Goal: Feedback & Contribution: Contribute content

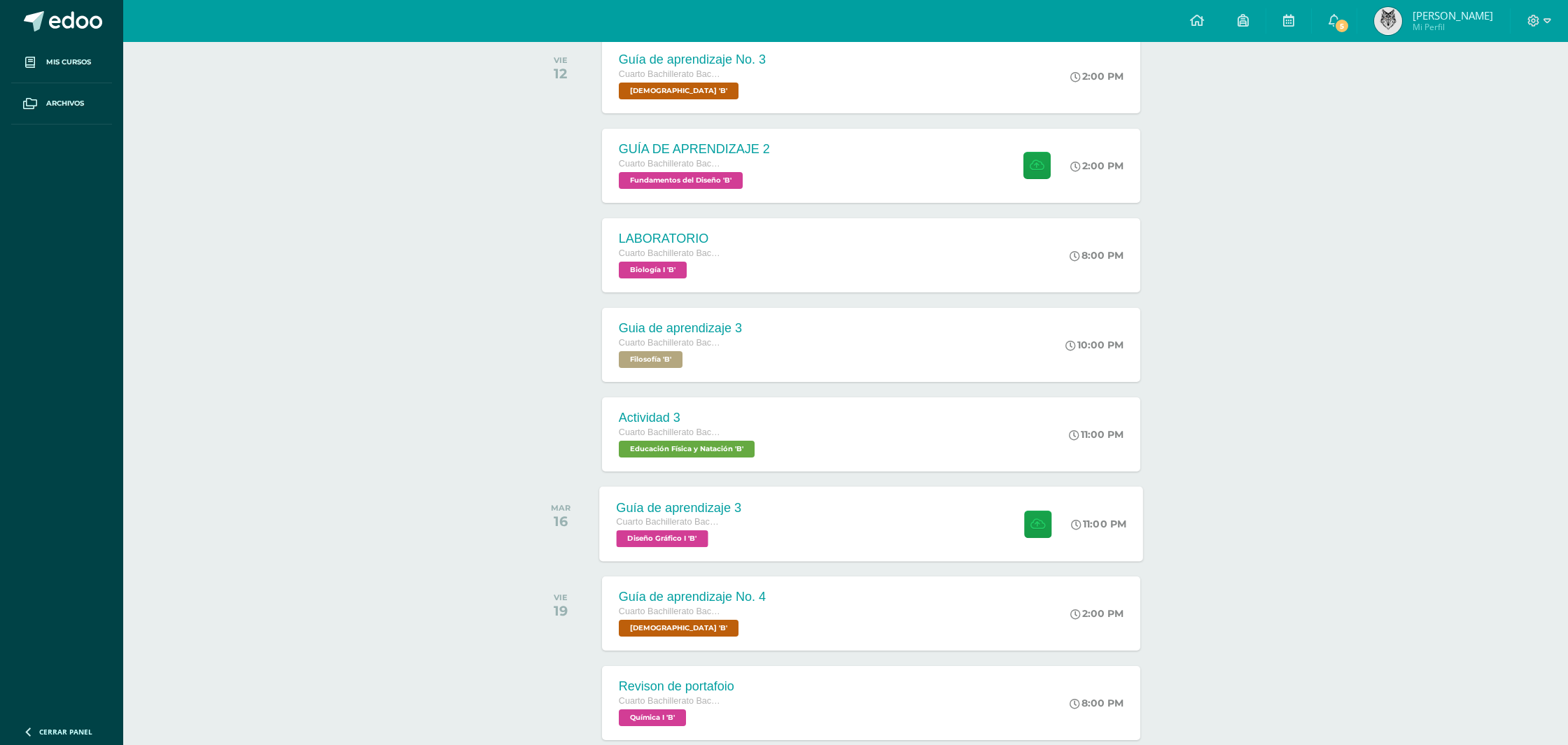
scroll to position [238, 0]
click at [756, 534] on div "Guía de aprendizaje 3 Cuarto Bachillerato Bachillerato en CCLL con Orientación …" at bounding box center [679, 523] width 159 height 75
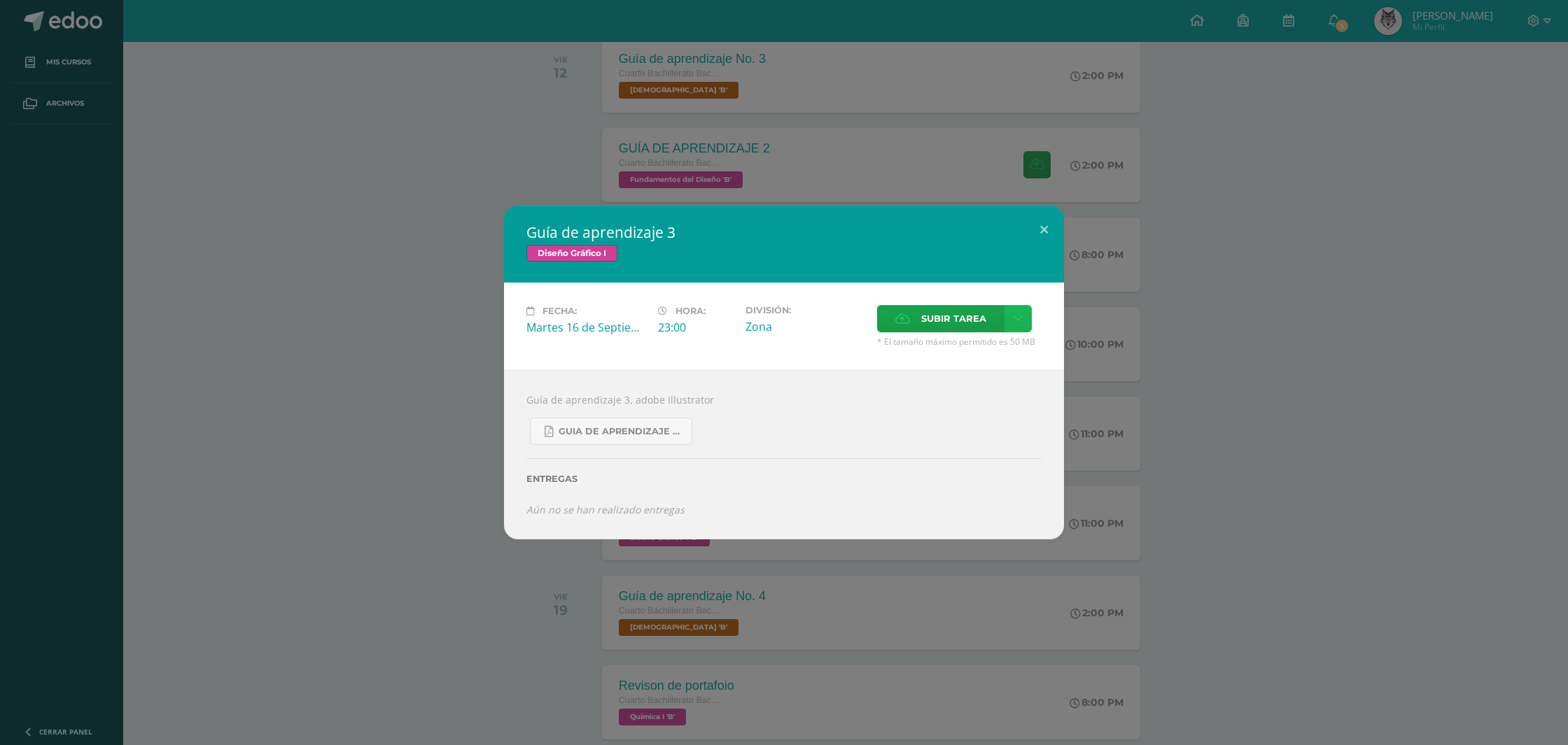
click at [1015, 316] on icon at bounding box center [1018, 318] width 11 height 12
click at [984, 353] on span "Subir enlace" at bounding box center [958, 349] width 59 height 14
click at [1006, 387] on input "text" at bounding box center [1003, 376] width 175 height 34
paste input "[URL][DOMAIN_NAME]"
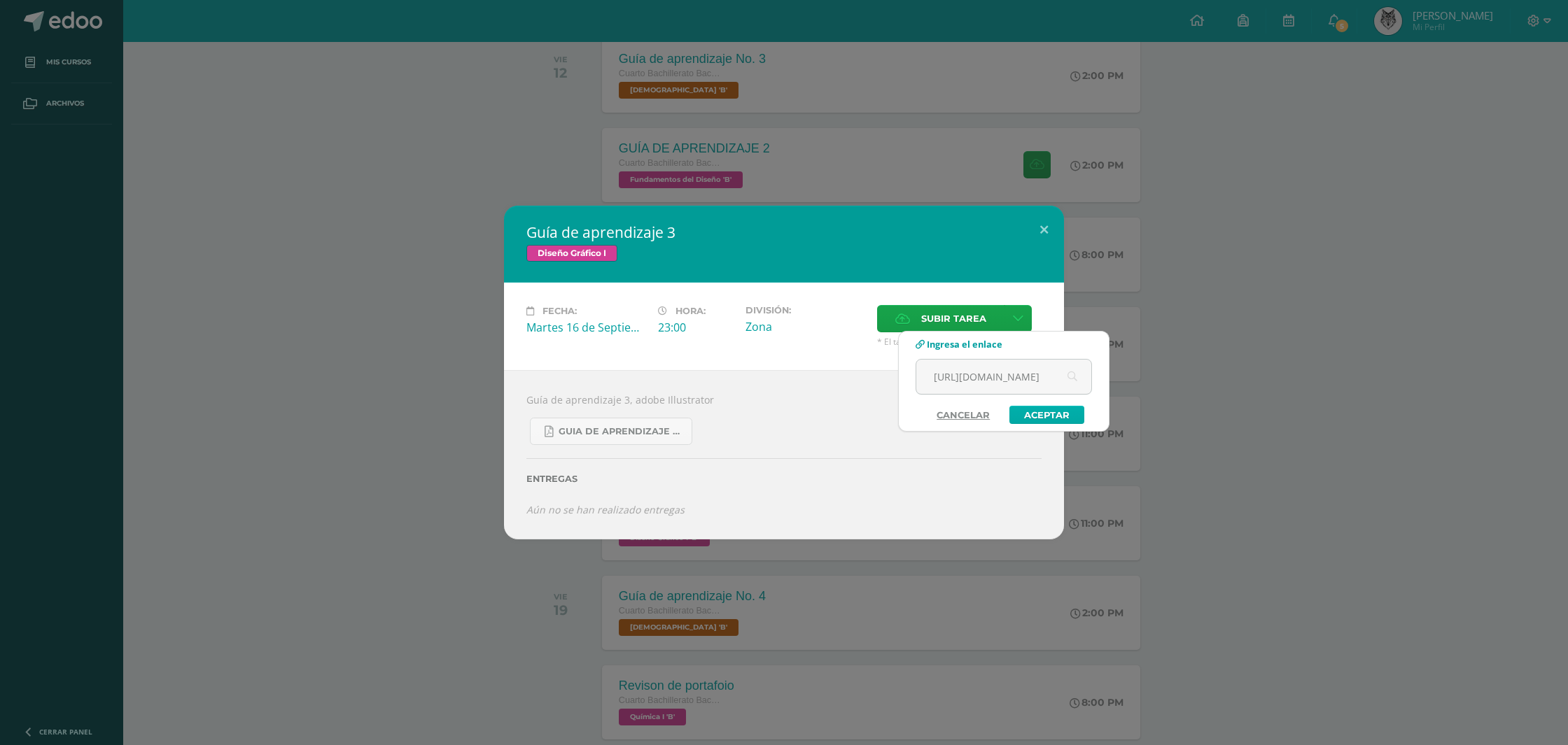
type input "[URL][DOMAIN_NAME]"
click at [1043, 414] on link "Aceptar" at bounding box center [1046, 414] width 75 height 18
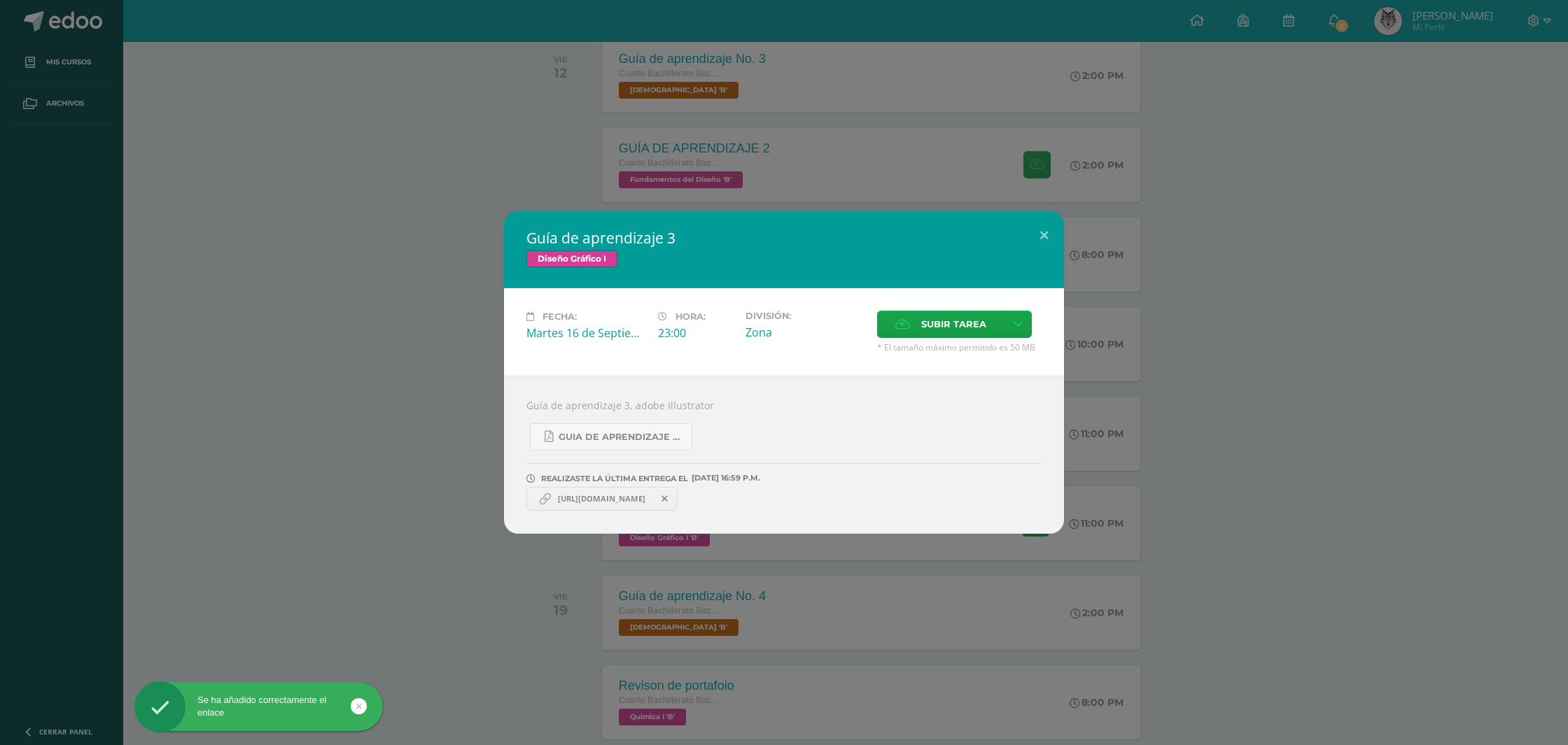
click at [637, 499] on span "[URL][DOMAIN_NAME]" at bounding box center [602, 500] width 102 height 12
click at [609, 496] on span "[URL][DOMAIN_NAME]" at bounding box center [602, 500] width 102 height 12
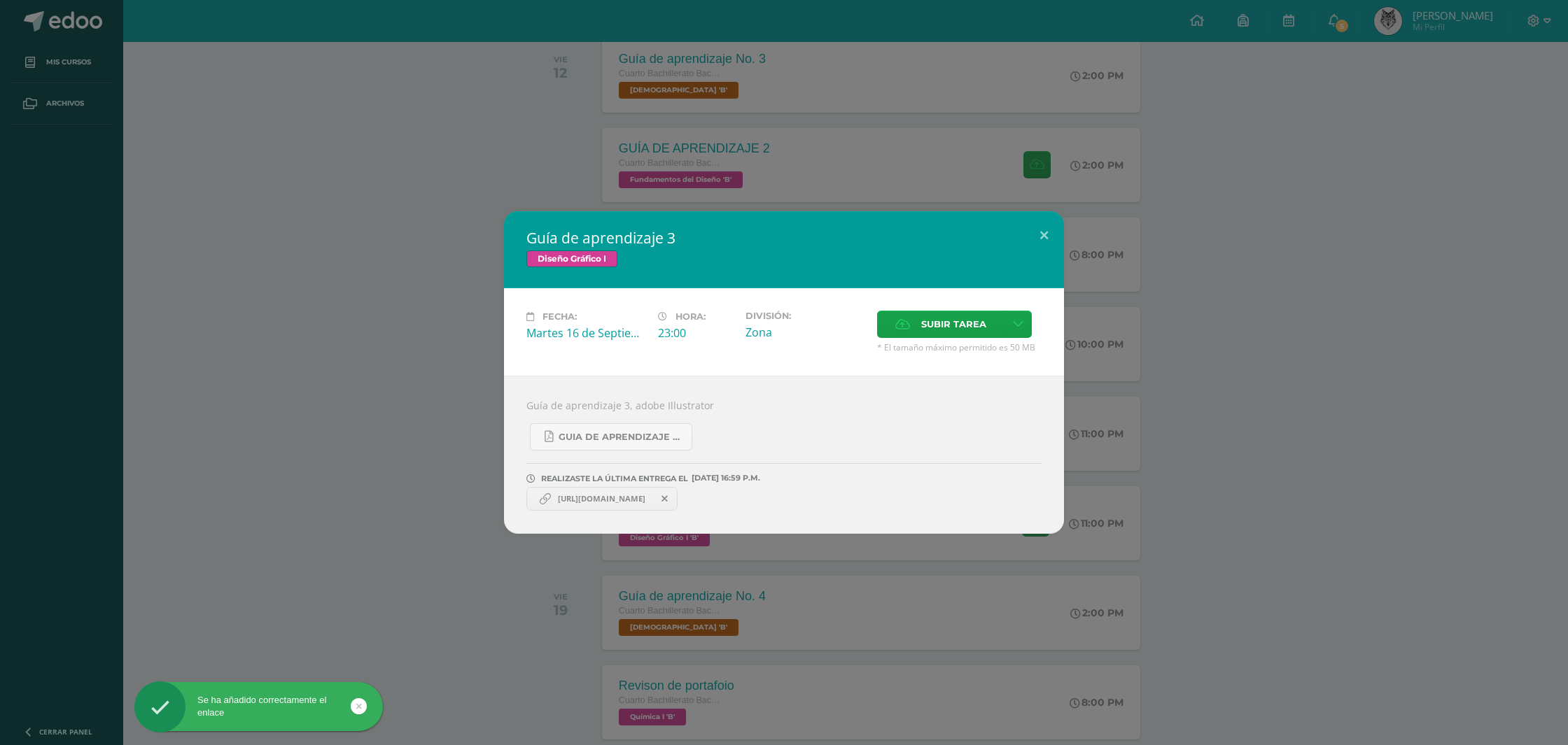
click at [834, 473] on div "REALIZASTE LA ÚLTIMA ENTREGA EL [DATE] 16:59 P.M." at bounding box center [783, 478] width 515 height 10
click at [677, 499] on span at bounding box center [665, 499] width 24 height 16
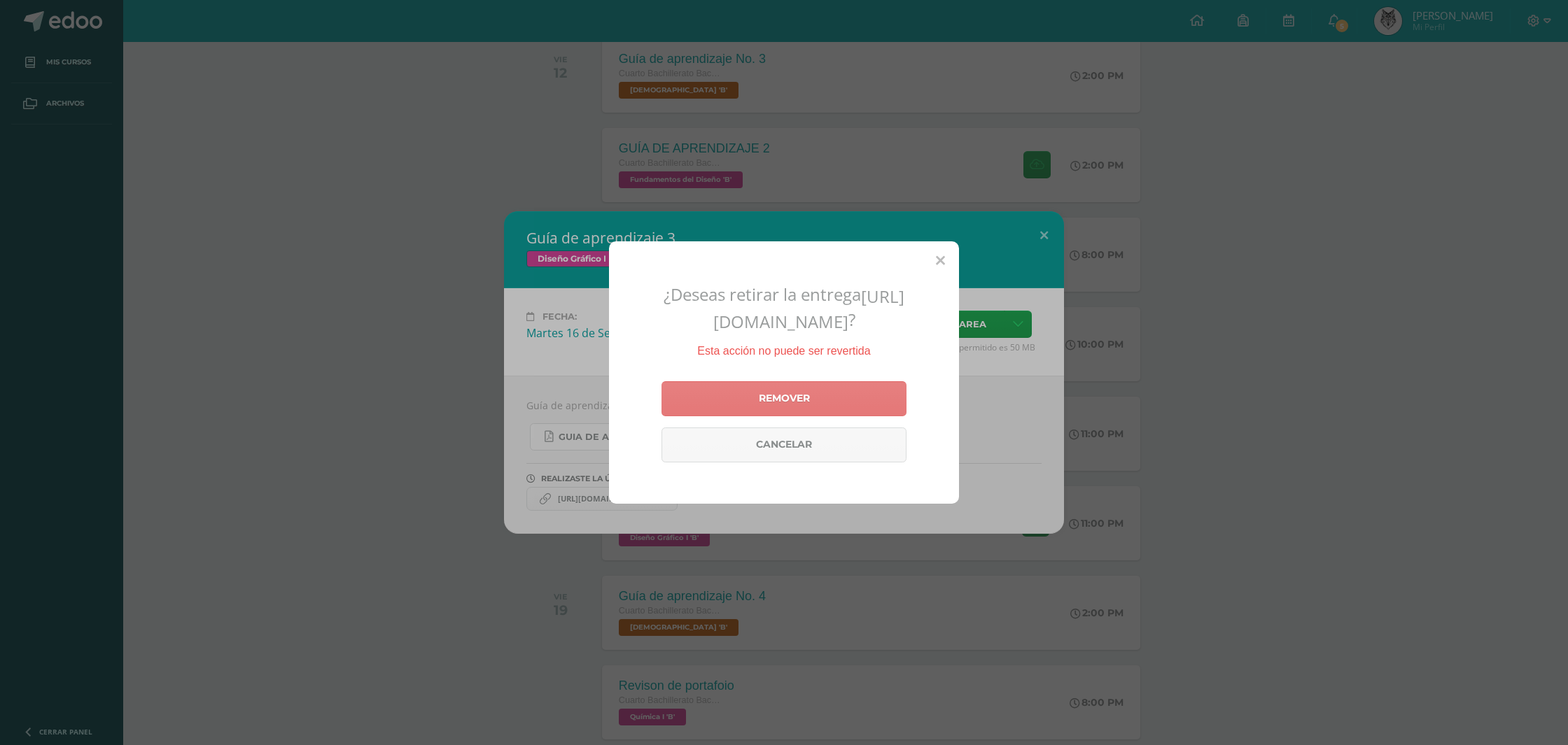
click at [801, 416] on link "Remover" at bounding box center [784, 399] width 245 height 35
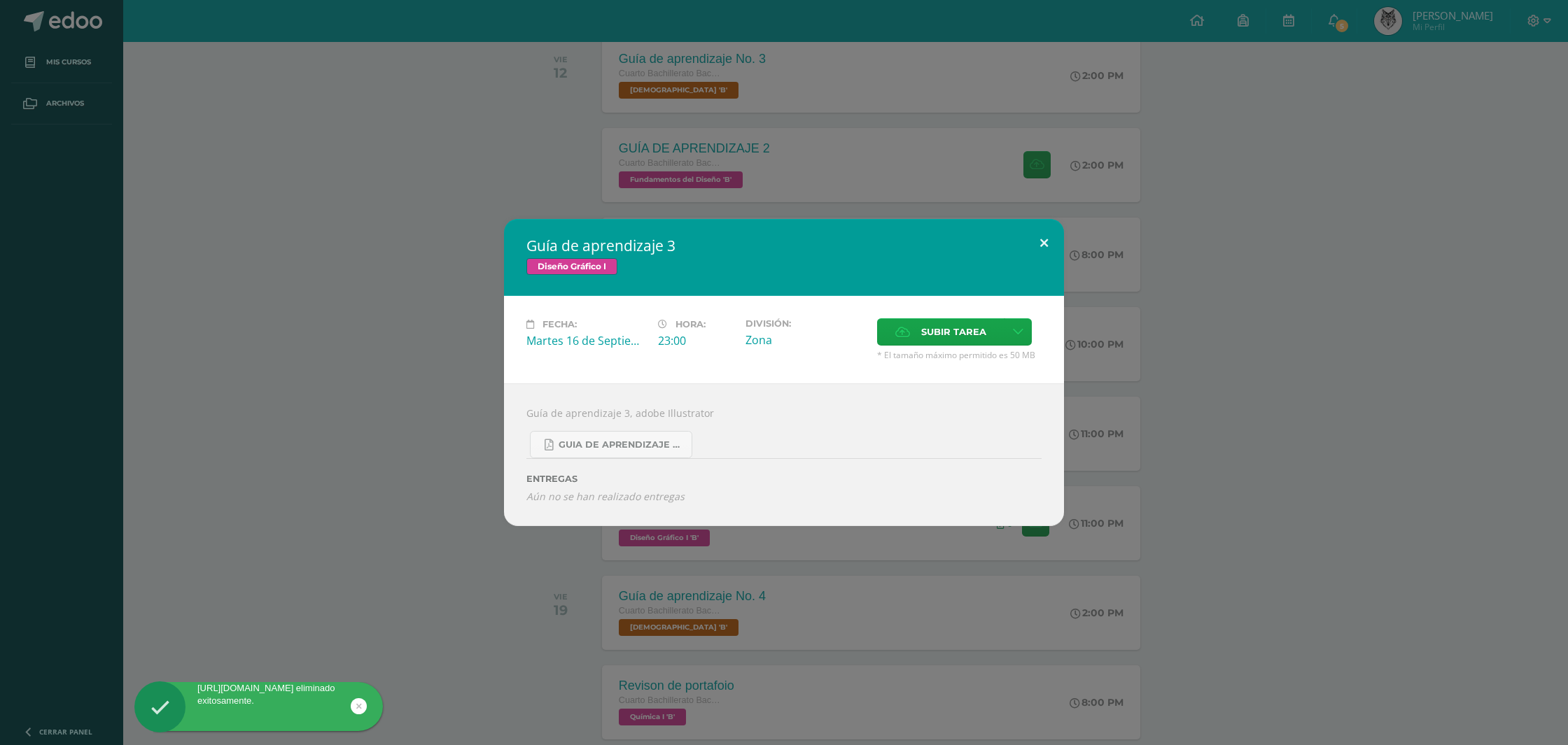
click at [1052, 247] on button at bounding box center [1043, 243] width 40 height 48
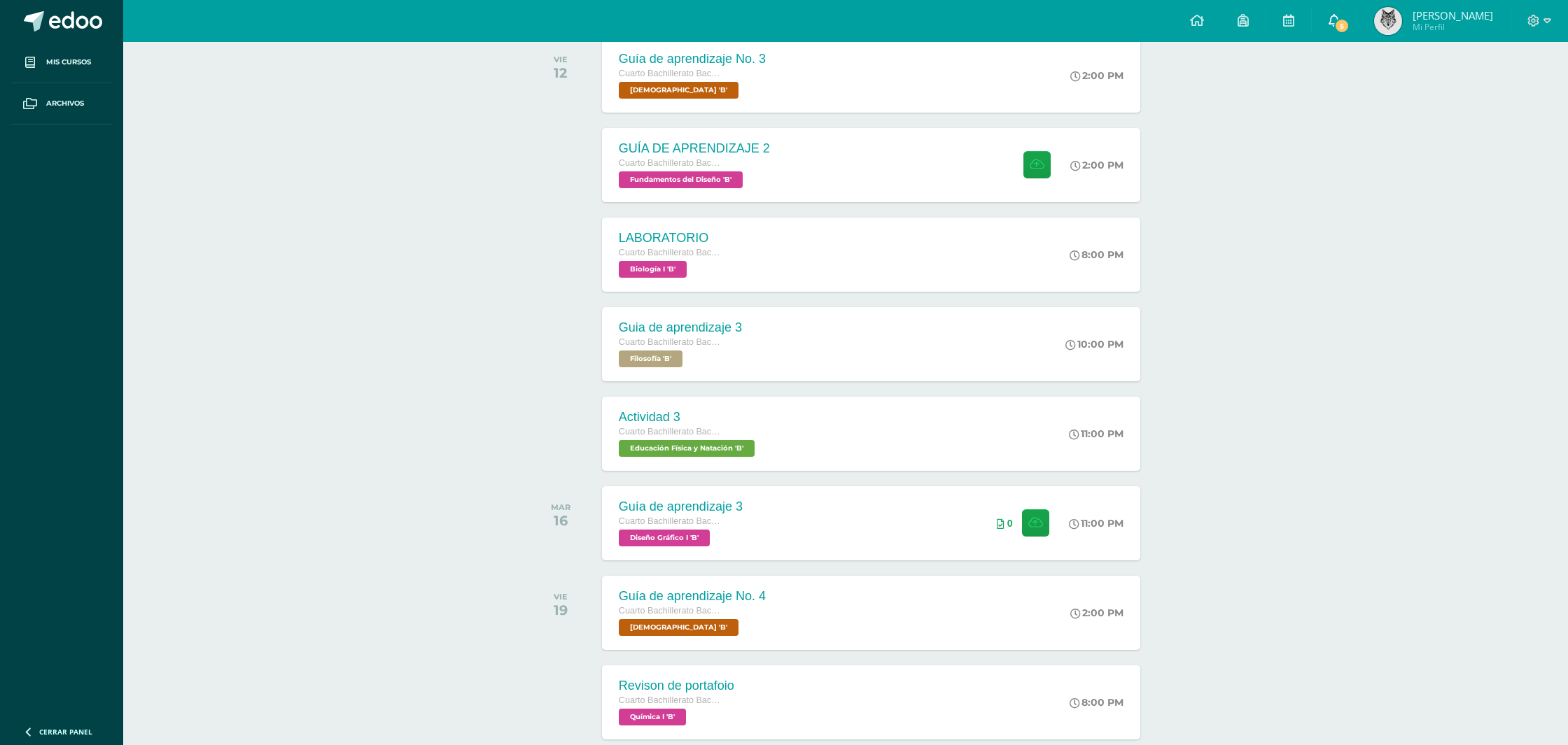
click at [1354, 14] on link "5" at bounding box center [1334, 20] width 45 height 42
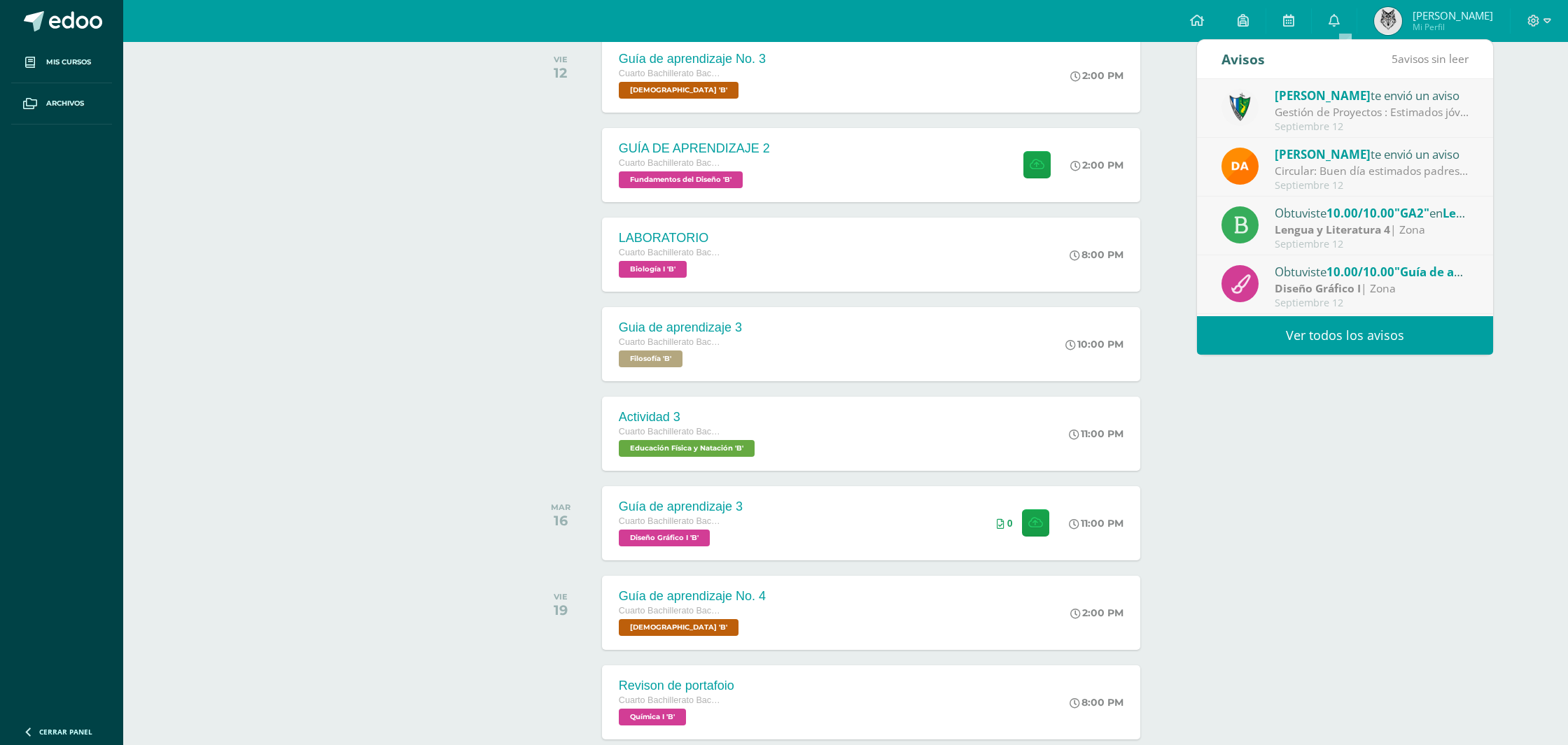
click at [1300, 90] on span "[PERSON_NAME]" at bounding box center [1323, 95] width 96 height 16
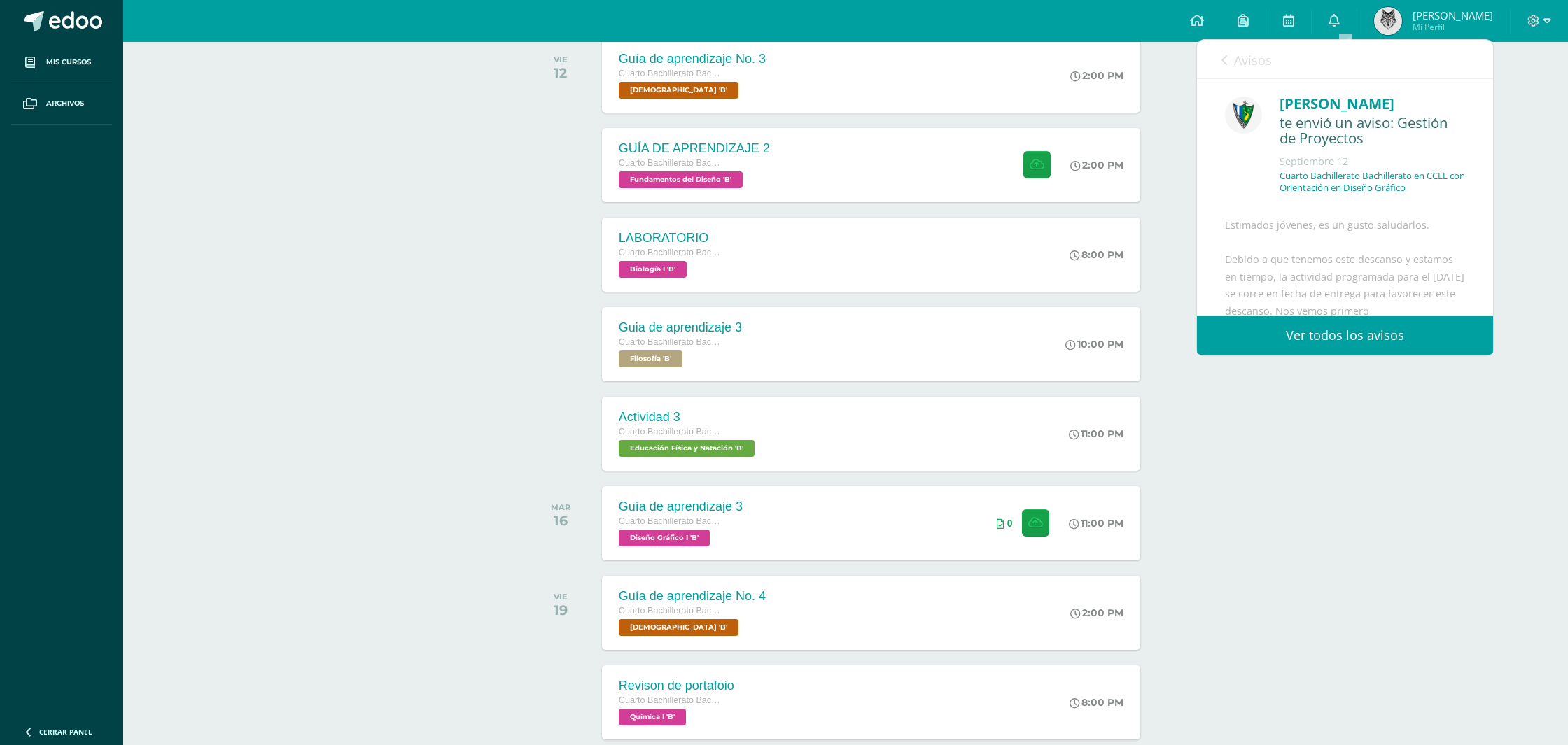
click at [1245, 67] on span "Avisos" at bounding box center [1253, 59] width 38 height 16
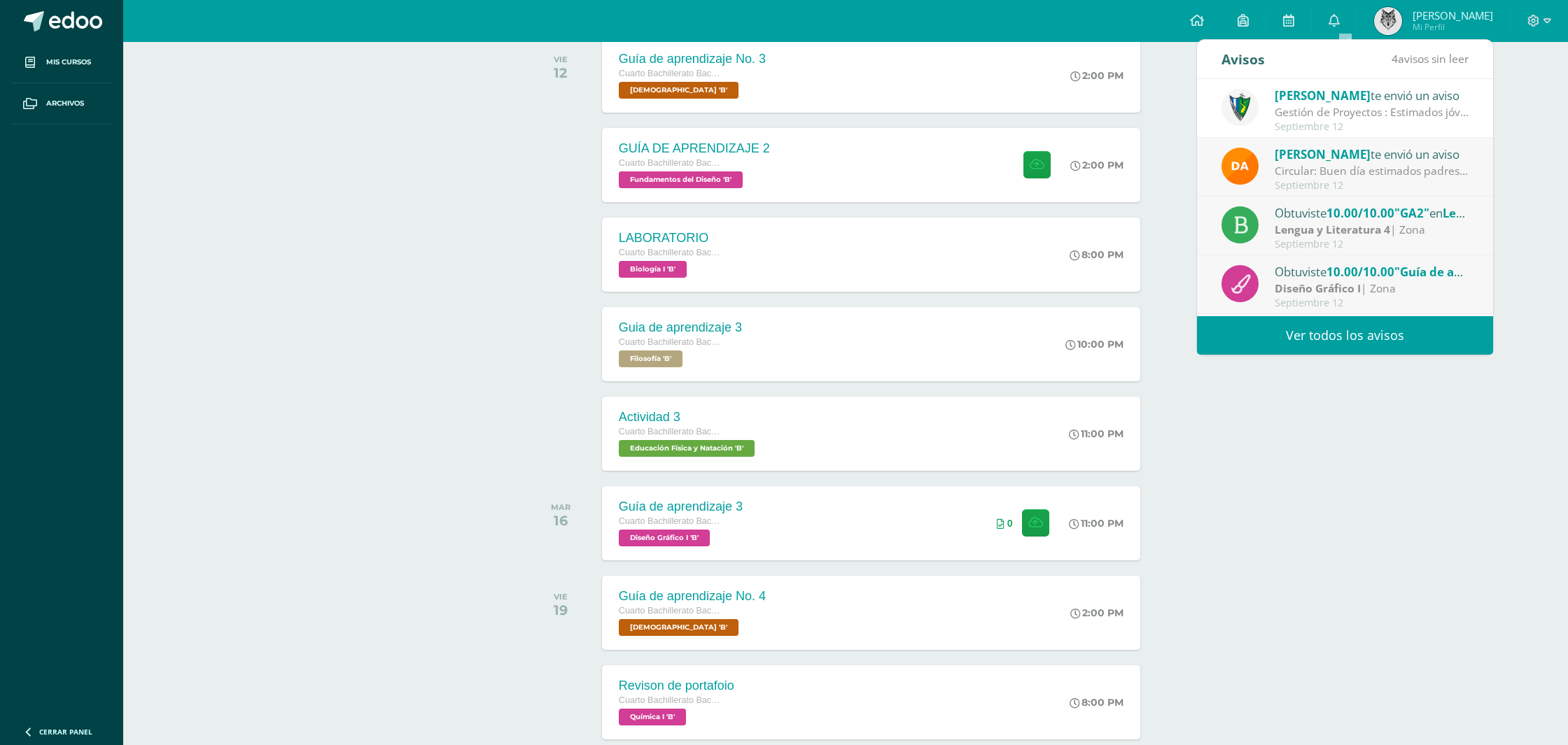
click at [1266, 146] on div "[PERSON_NAME] te envió un aviso Circular: Buen día estimados padres de familia,…" at bounding box center [1345, 168] width 247 height 47
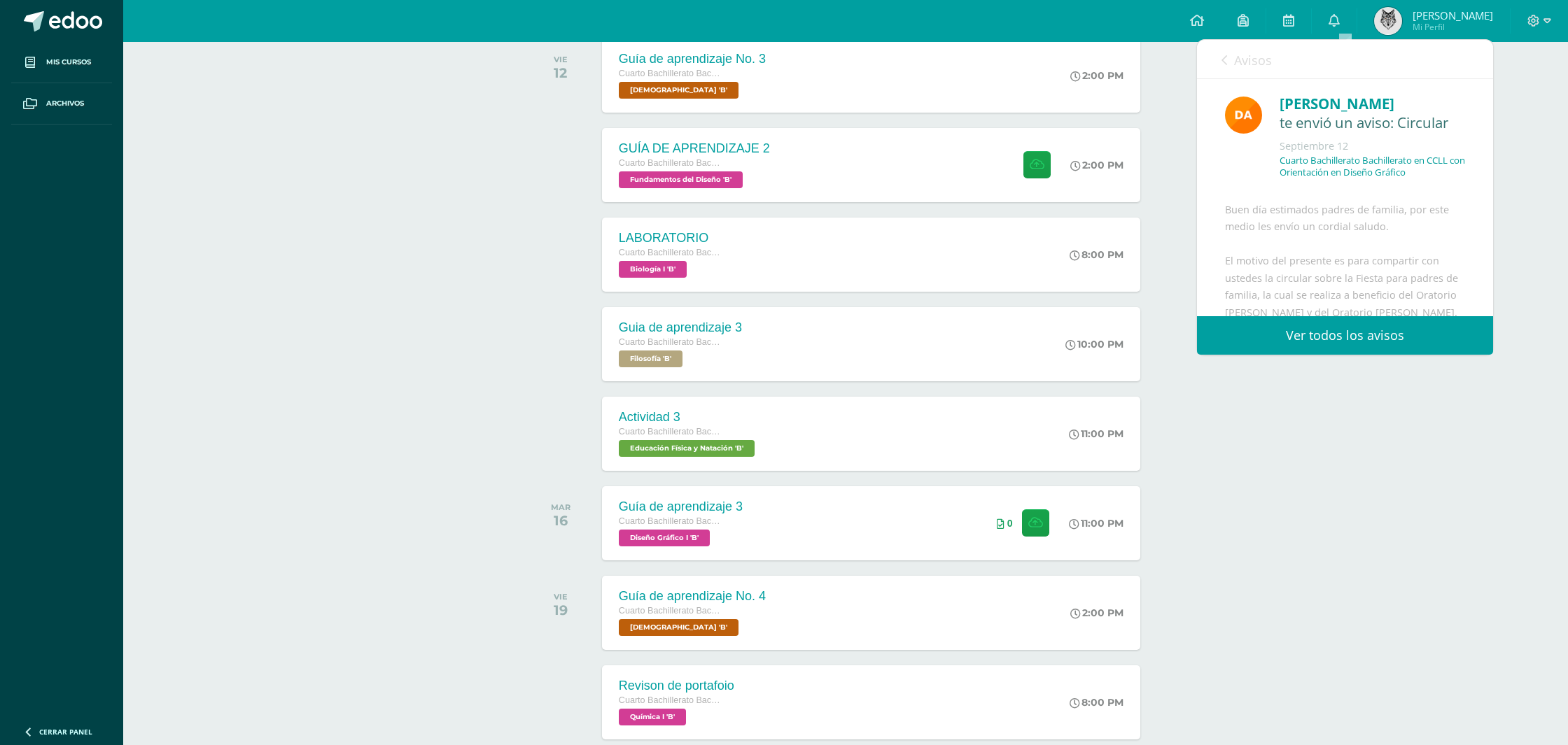
click at [1243, 56] on span "Avisos" at bounding box center [1253, 59] width 38 height 16
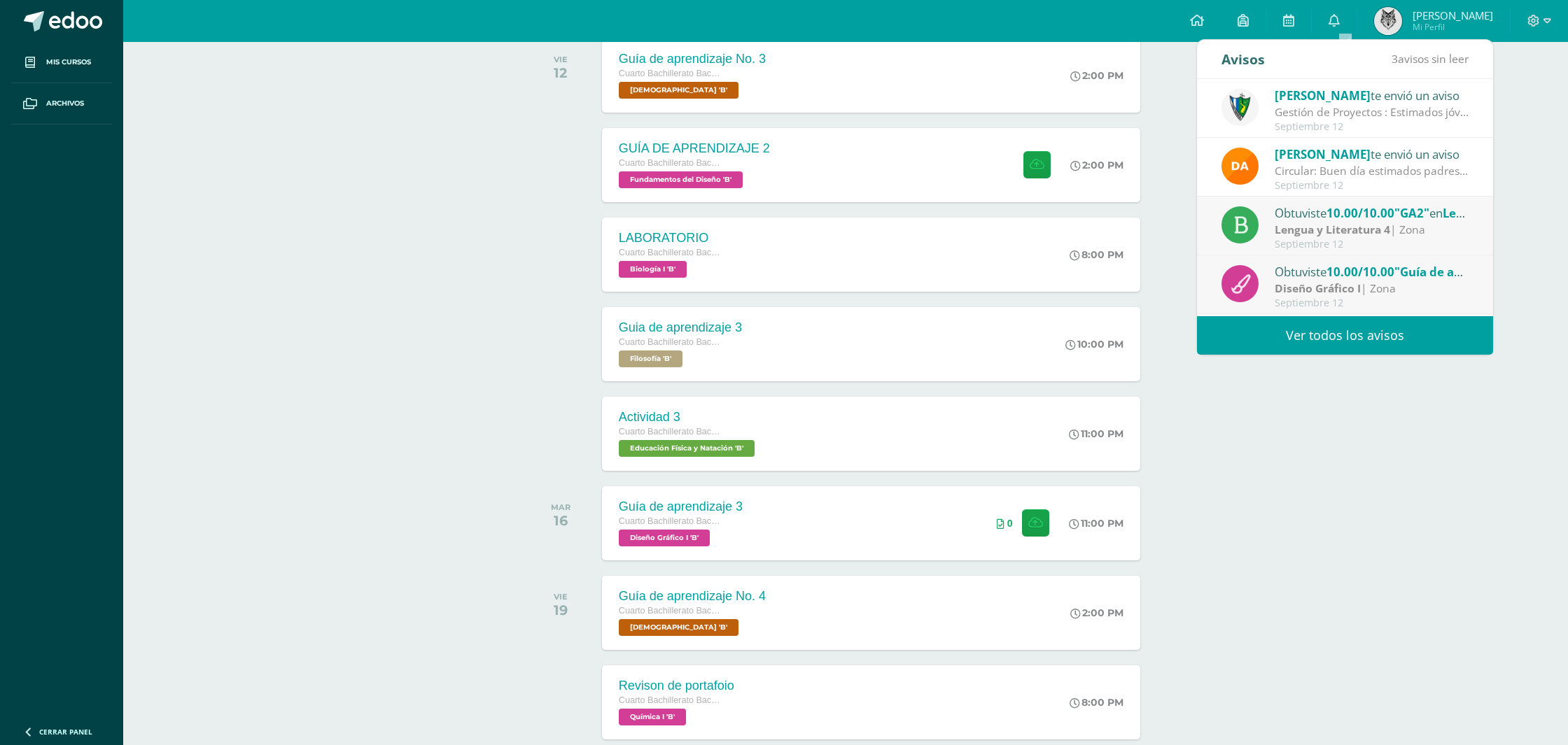
click at [1300, 232] on strong "Lengua y Literatura 4" at bounding box center [1332, 230] width 115 height 16
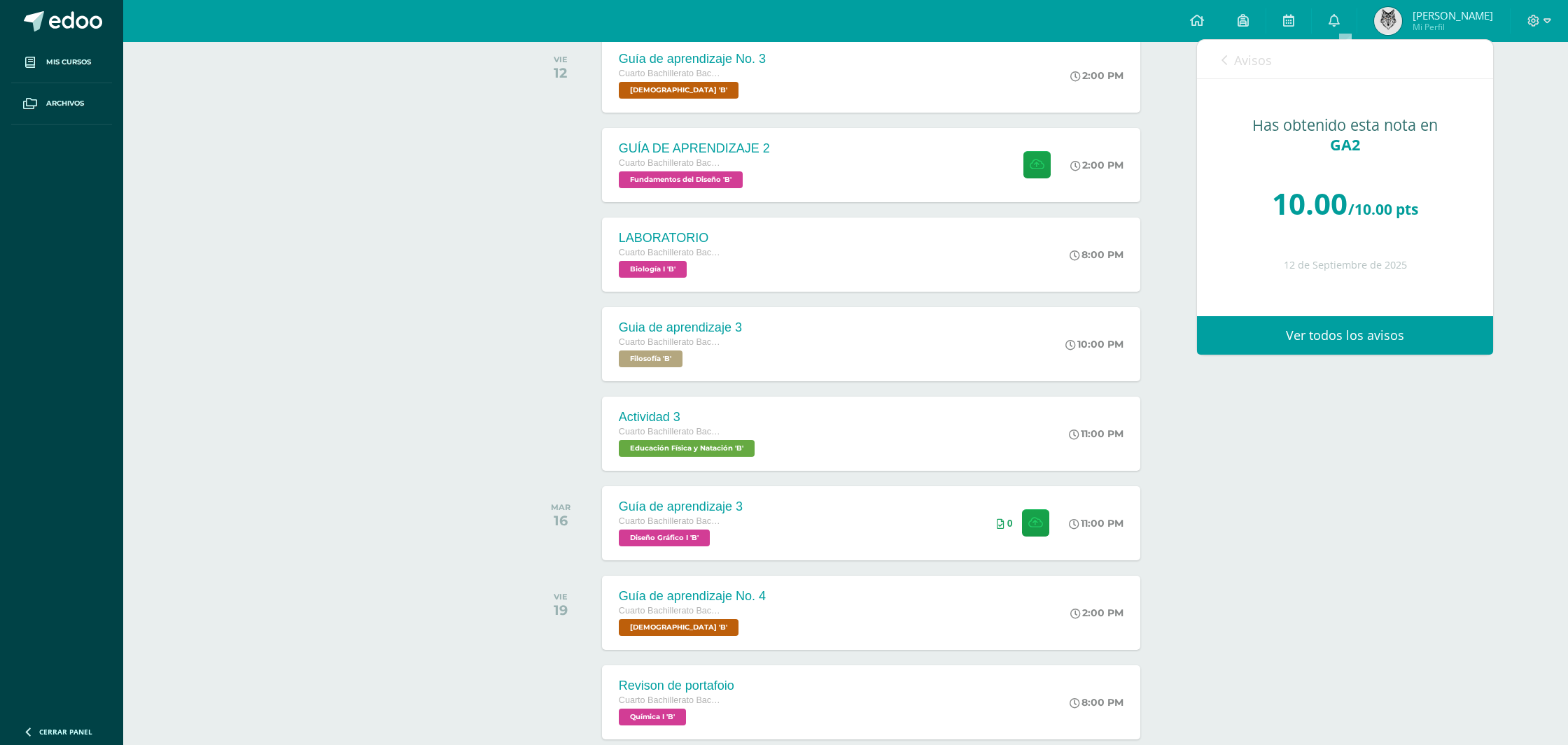
drag, startPoint x: 1262, startPoint y: 51, endPoint x: 1272, endPoint y: 122, distance: 71.7
click at [1262, 51] on span "Avisos" at bounding box center [1253, 59] width 38 height 16
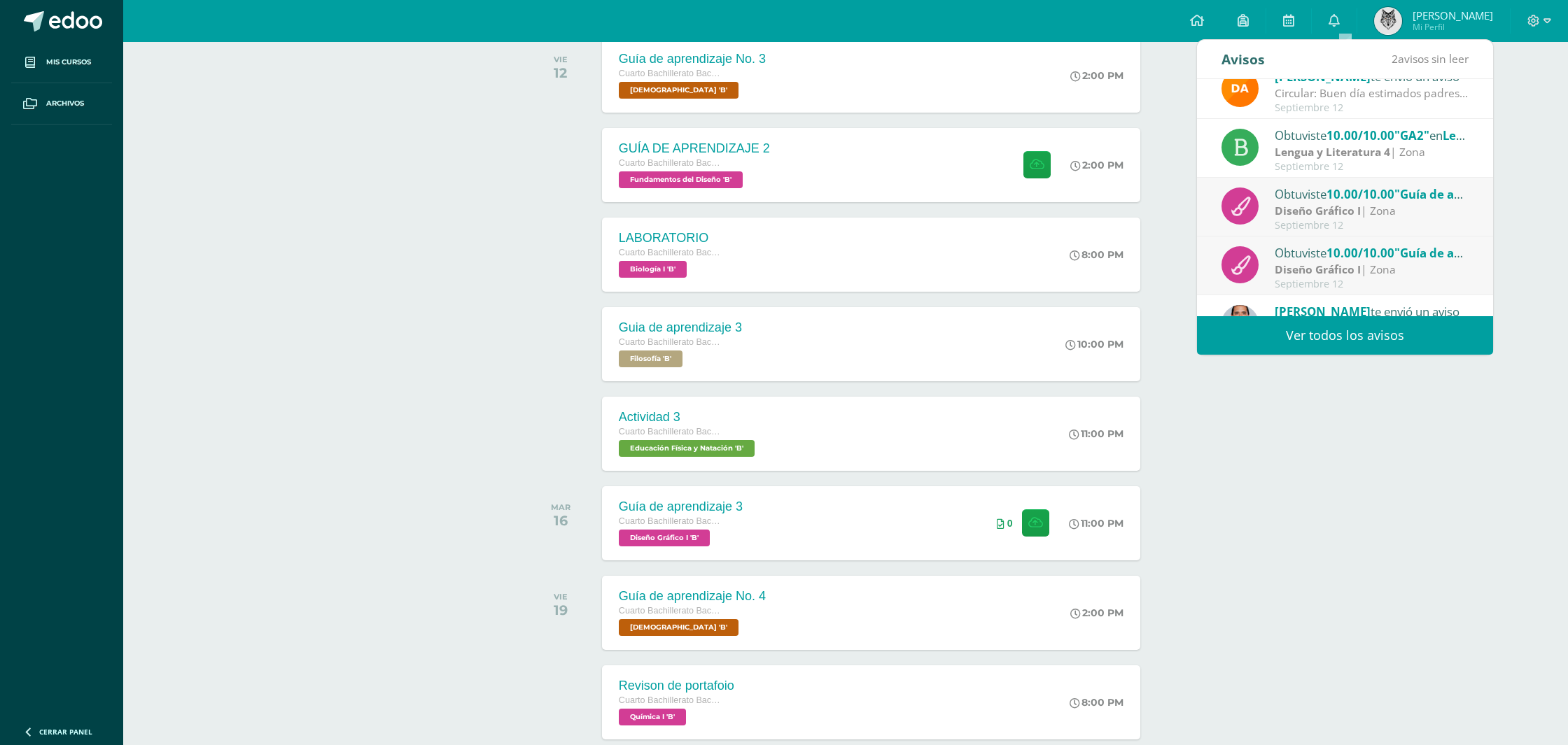
scroll to position [81, 0]
click at [1297, 192] on div "Obtuviste 10.00/10.00 "Guía de aprendizaje 2" en Diseño Gráfico I" at bounding box center [1372, 190] width 195 height 18
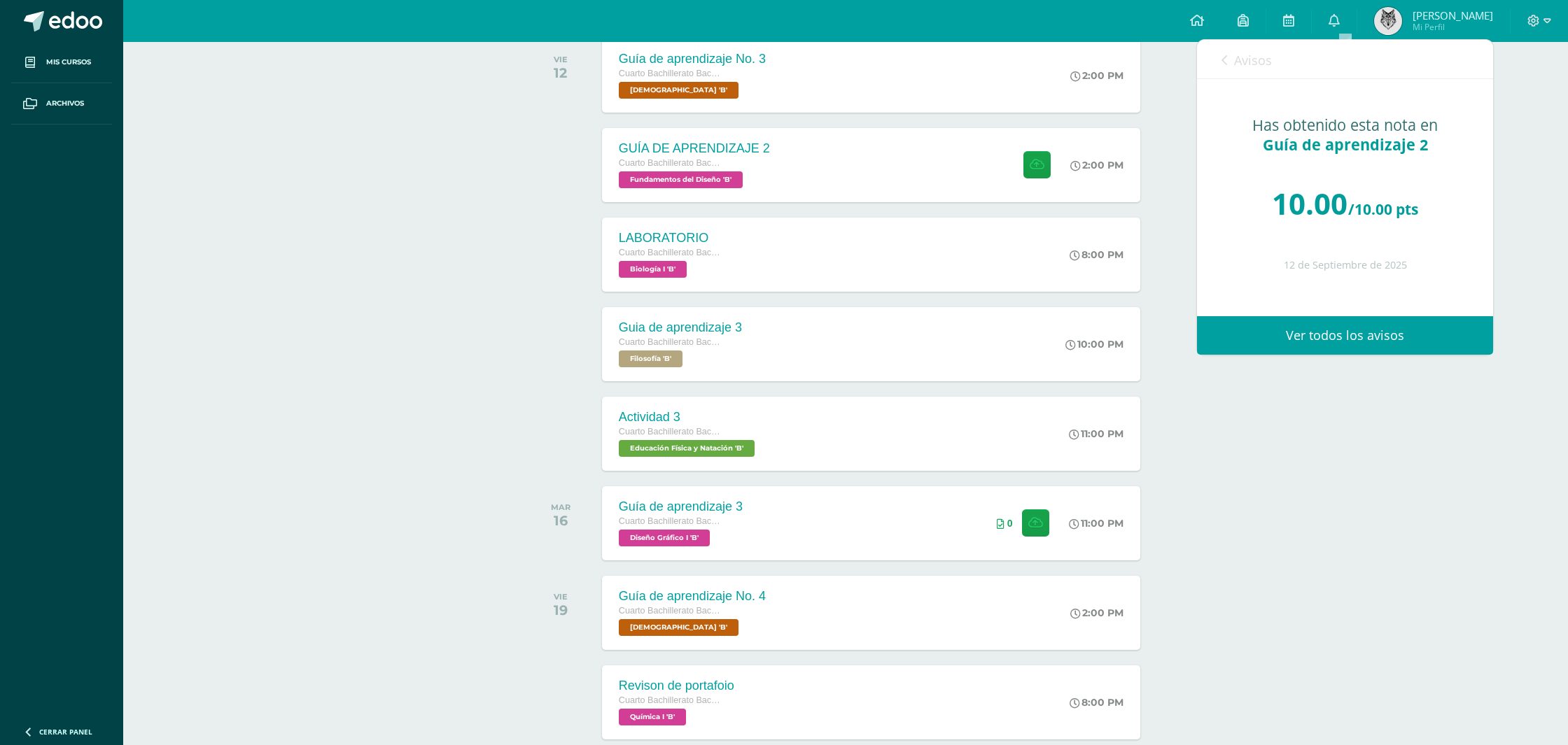
click at [1246, 60] on span "Avisos" at bounding box center [1253, 59] width 38 height 16
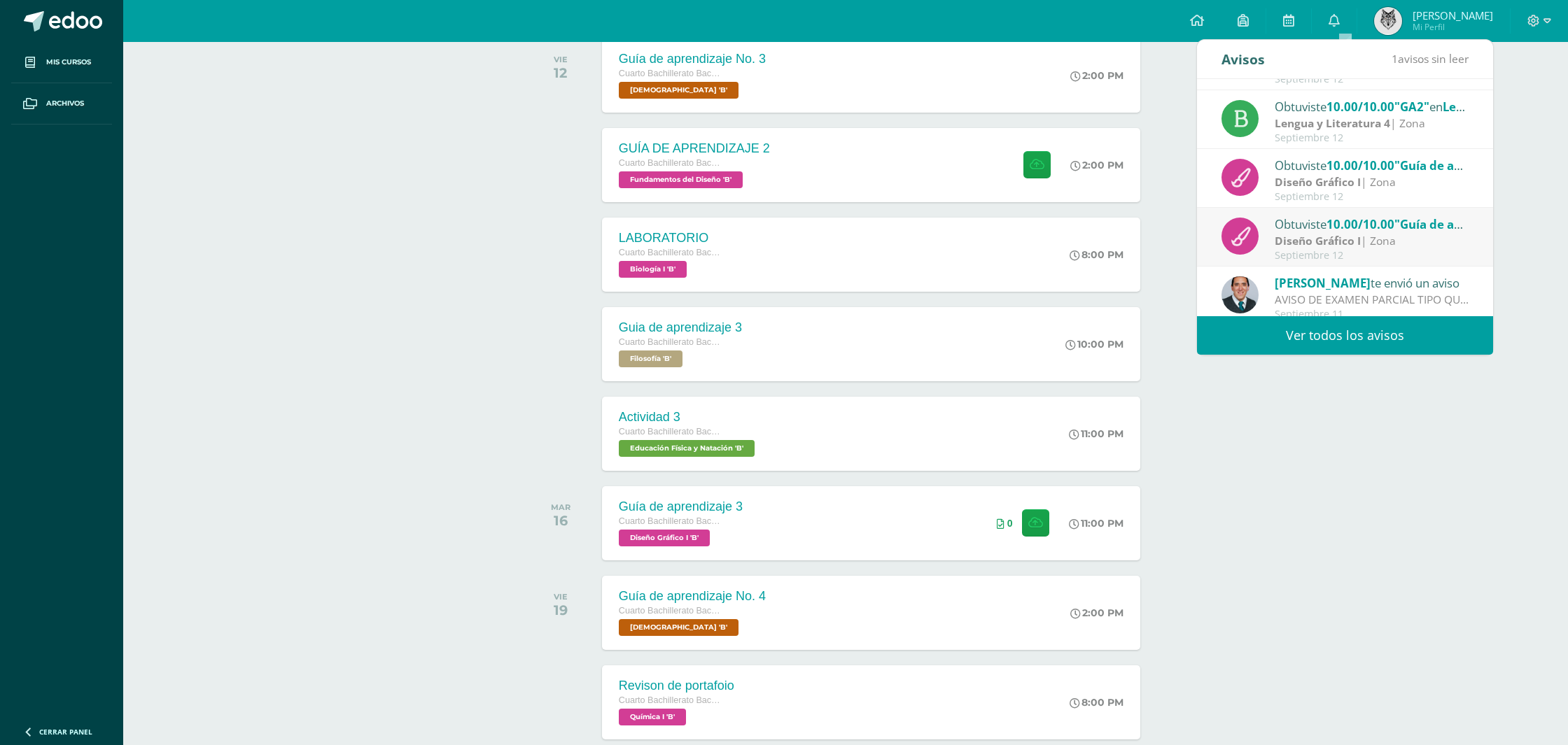
scroll to position [116, 0]
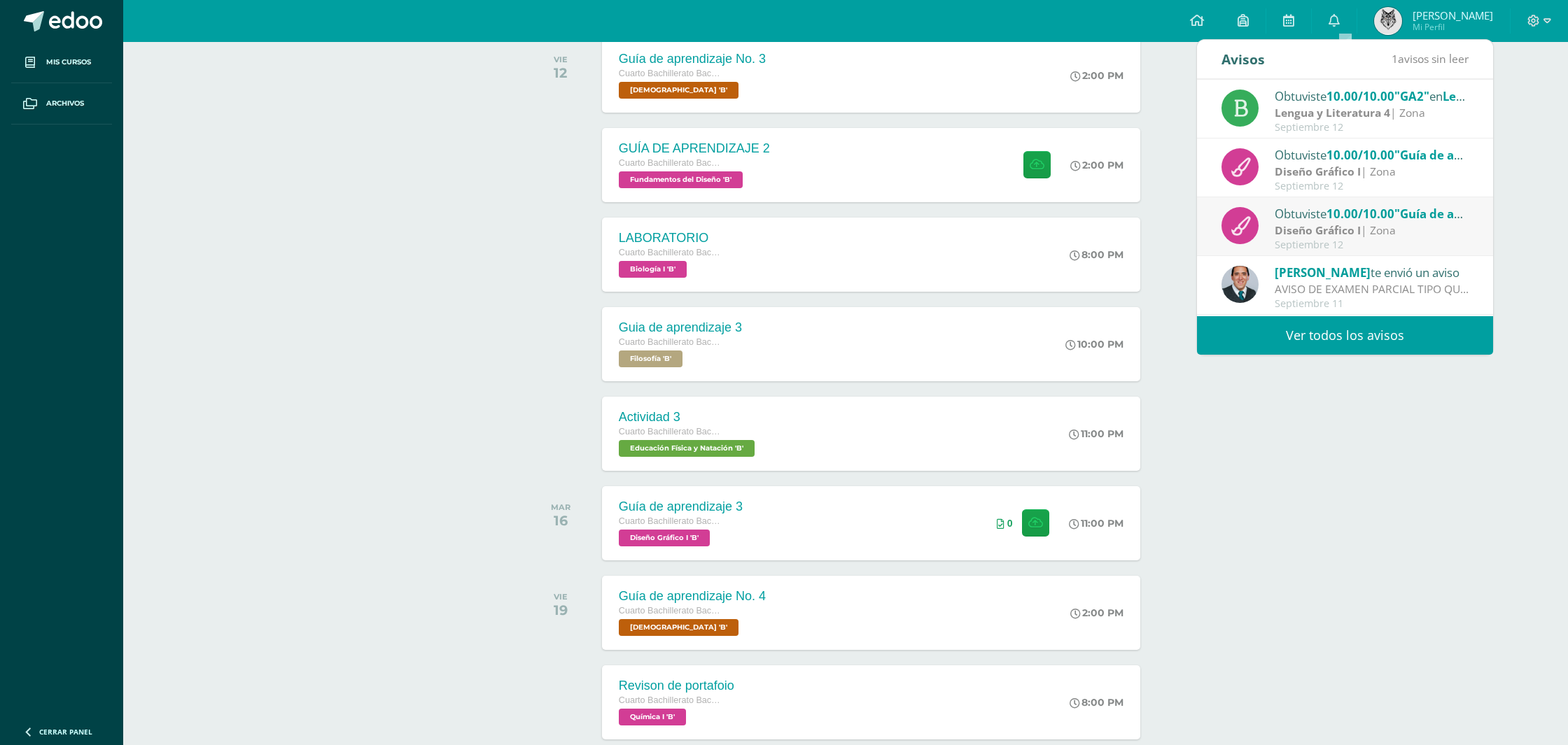
click at [1271, 232] on div "Obtuviste 10.00/10.00 "Guía de aprendizaje 1" en Diseño Gráfico I Diseño Gráfic…" at bounding box center [1345, 228] width 247 height 47
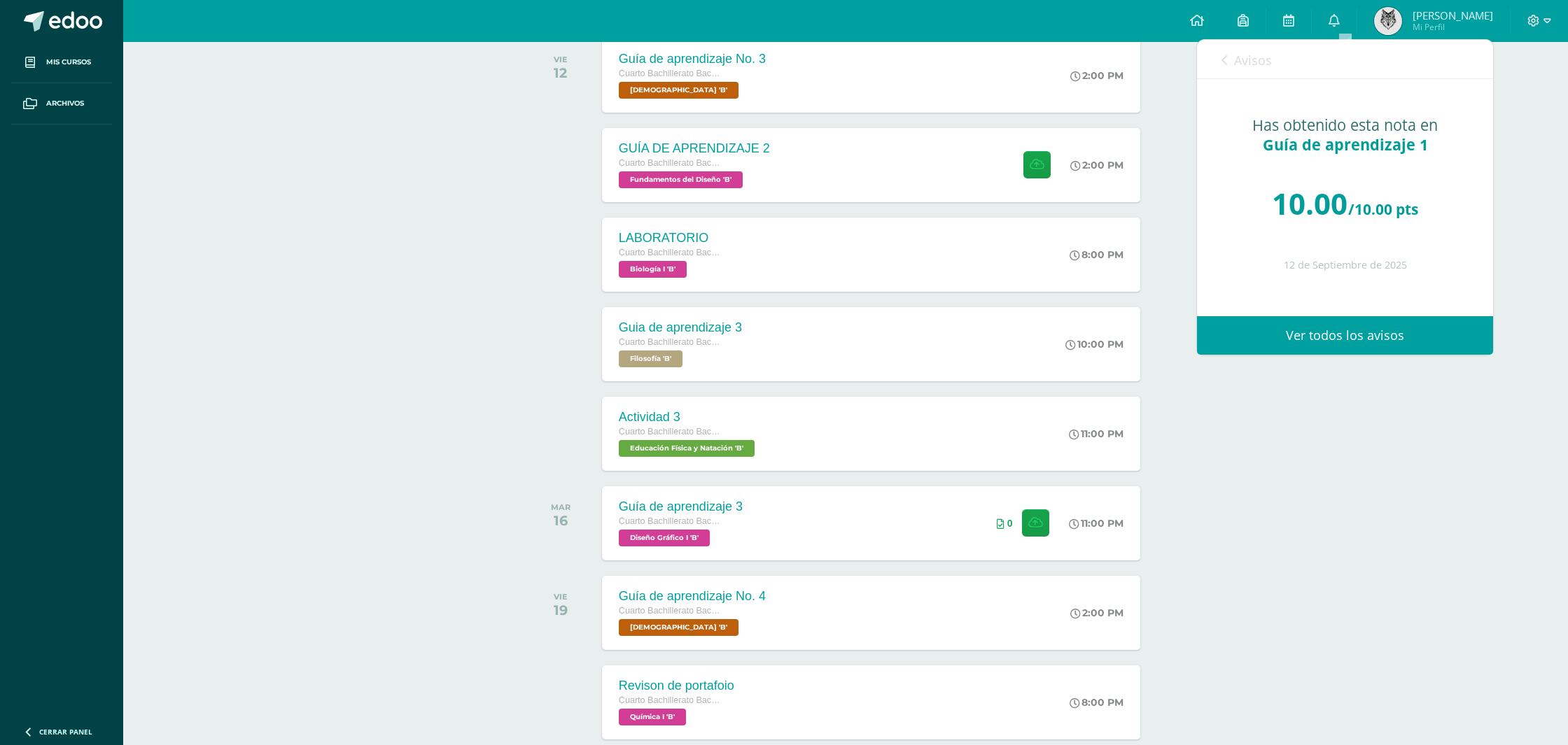
click at [1244, 57] on span "Avisos" at bounding box center [1253, 59] width 38 height 16
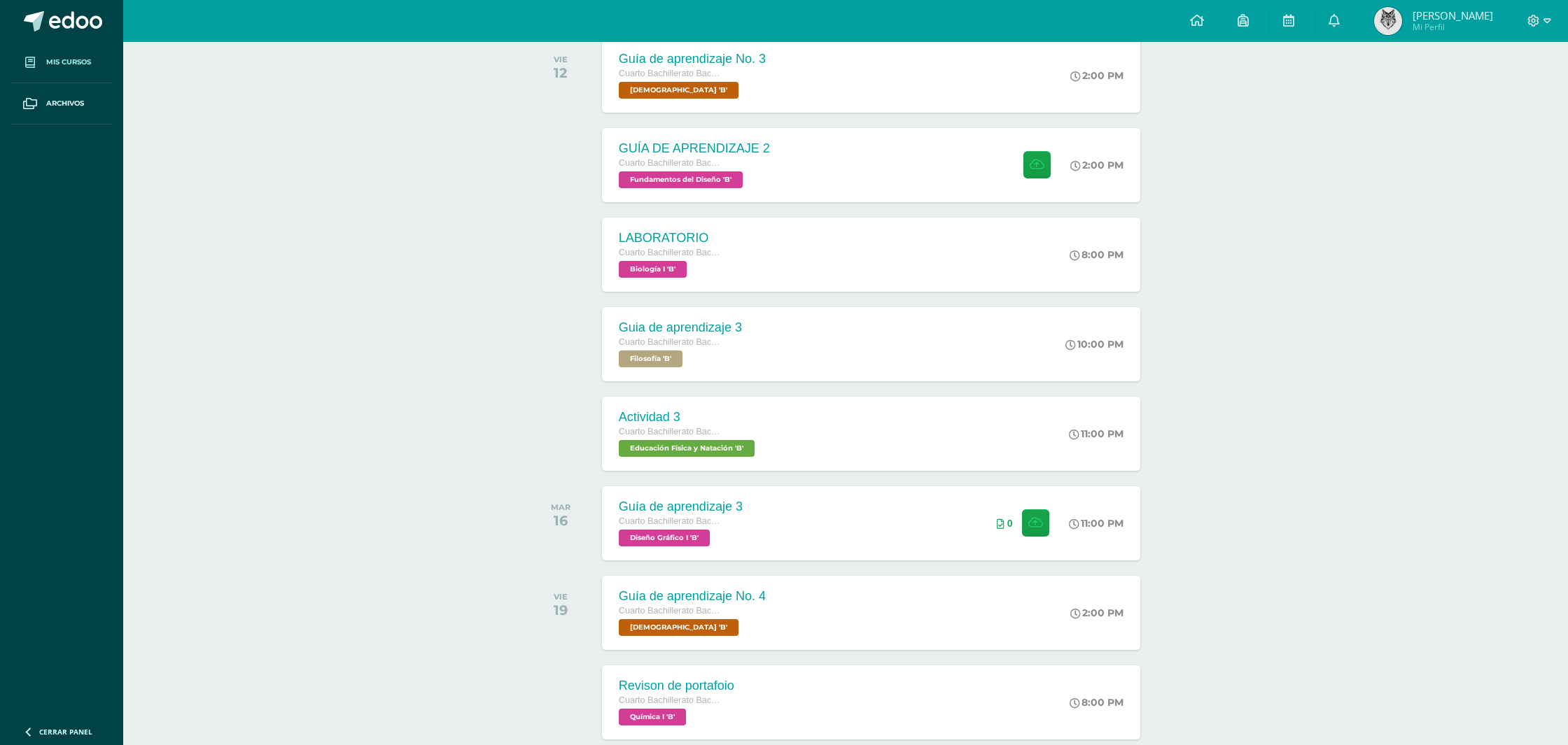
scroll to position [969, 0]
